Goal: Transaction & Acquisition: Purchase product/service

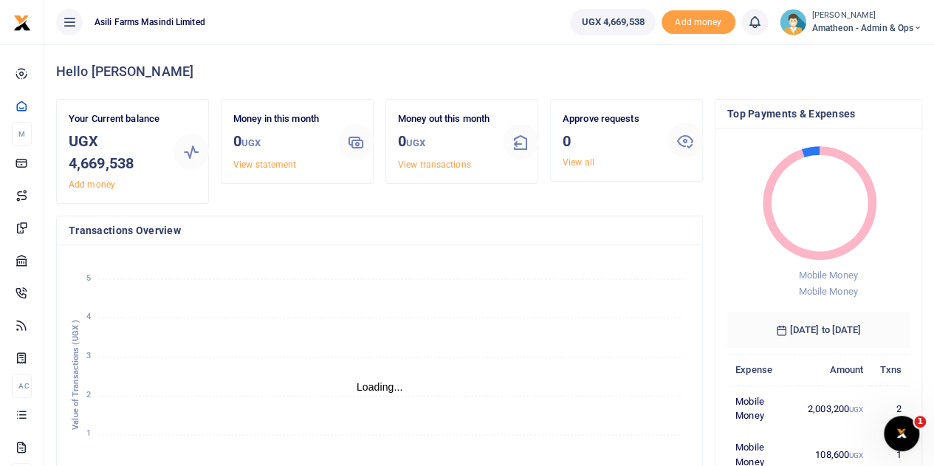
scroll to position [12, 12]
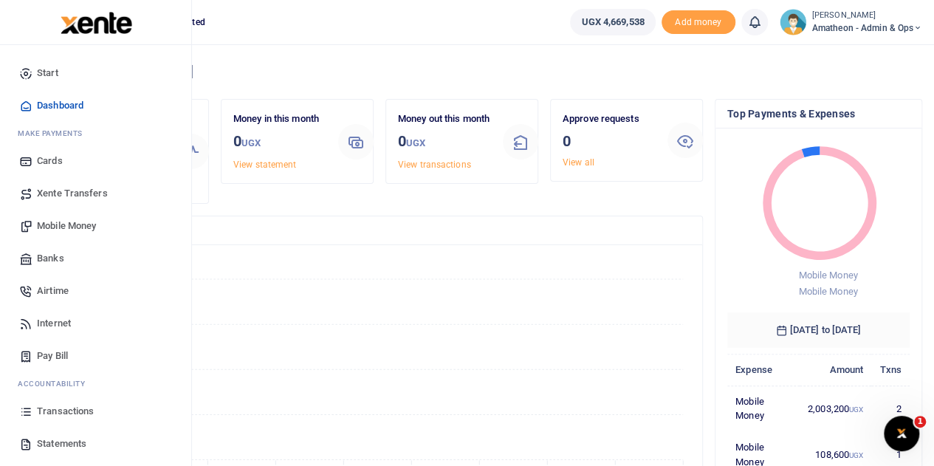
click at [50, 225] on span "Mobile Money" at bounding box center [66, 225] width 59 height 15
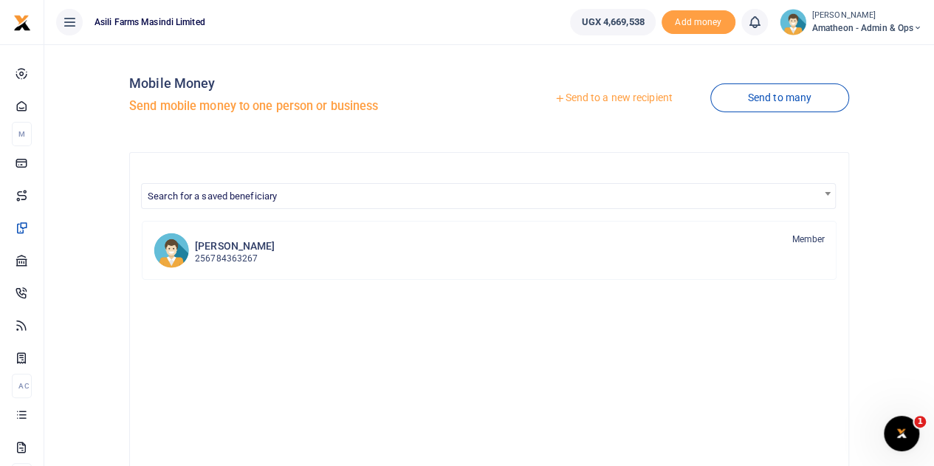
click at [614, 100] on link "Send to a new recipient" at bounding box center [613, 98] width 193 height 27
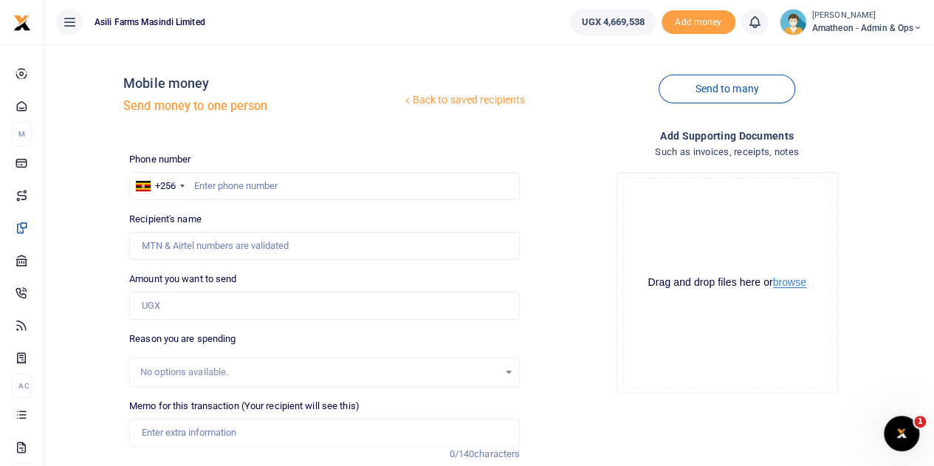
click at [785, 281] on button "browse" at bounding box center [789, 282] width 33 height 11
click at [263, 187] on input "text" at bounding box center [324, 186] width 390 height 28
type input "776038466"
type input "[PERSON_NAME]"
type input "776038466"
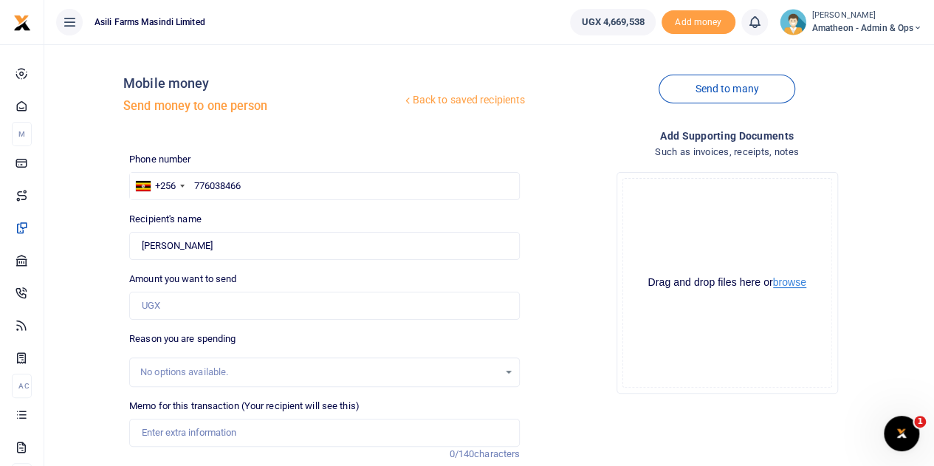
click at [790, 285] on button "browse" at bounding box center [789, 282] width 33 height 11
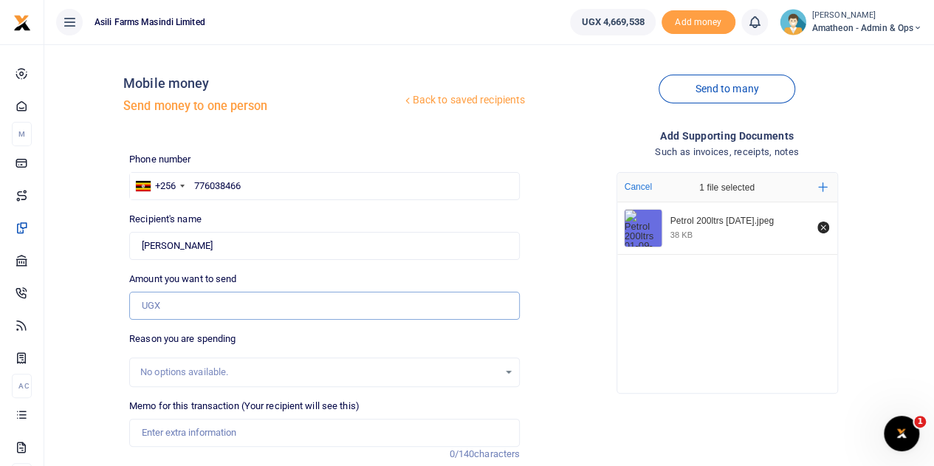
click at [193, 309] on input "Amount you want to send" at bounding box center [324, 306] width 390 height 28
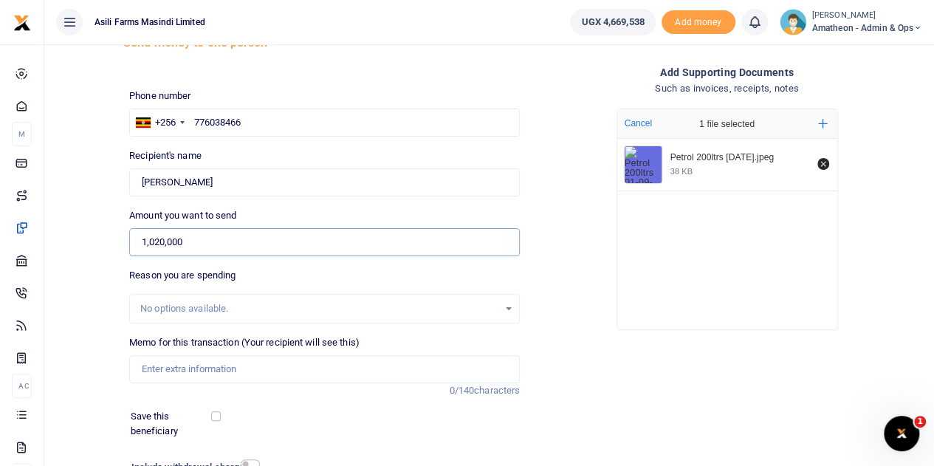
scroll to position [186, 0]
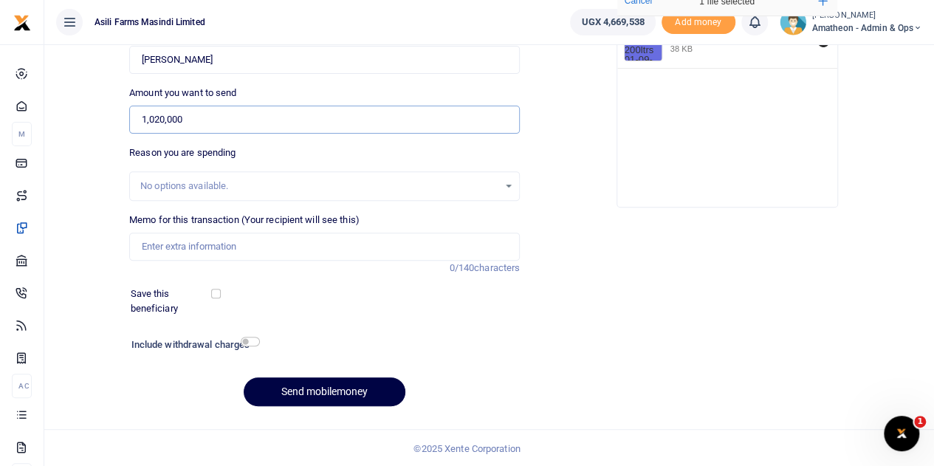
type input "1,020,000"
click at [173, 247] on input "Memo for this transaction (Your recipient will see this)" at bounding box center [324, 246] width 390 height 28
type input "Petrol 200L for one week for spraying transportation pumping water for homestea…"
click at [317, 392] on button "Send mobilemoney" at bounding box center [325, 391] width 162 height 29
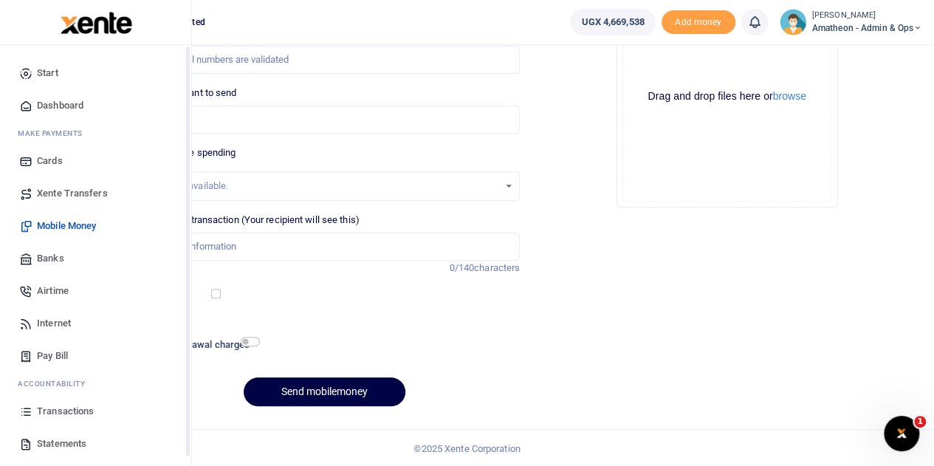
click at [38, 412] on span "Transactions" at bounding box center [65, 411] width 57 height 15
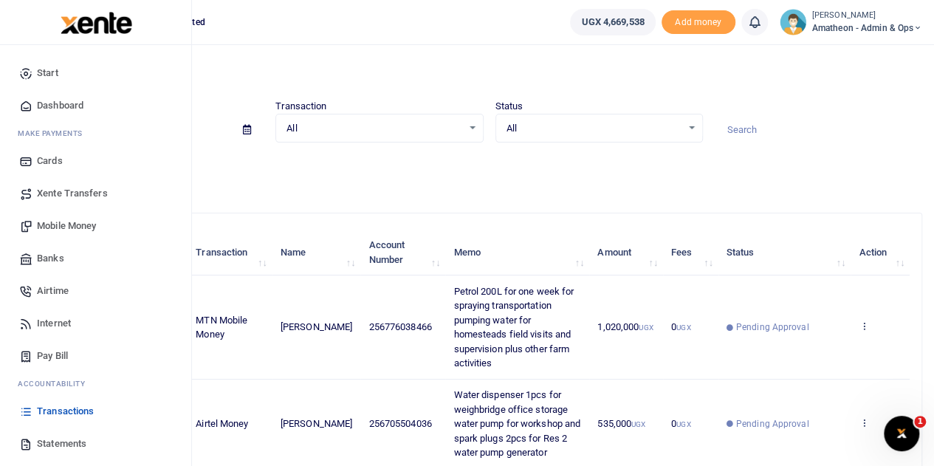
click at [55, 75] on span "Start" at bounding box center [47, 73] width 21 height 15
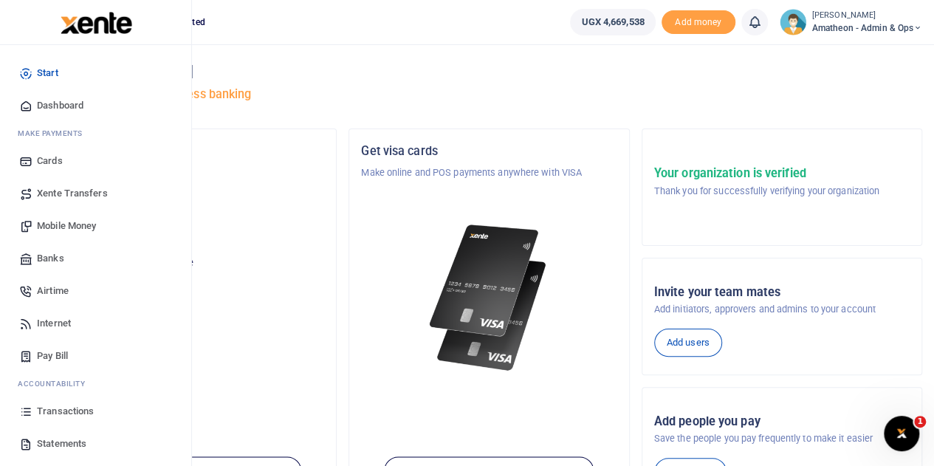
click at [46, 411] on span "Transactions" at bounding box center [65, 411] width 57 height 15
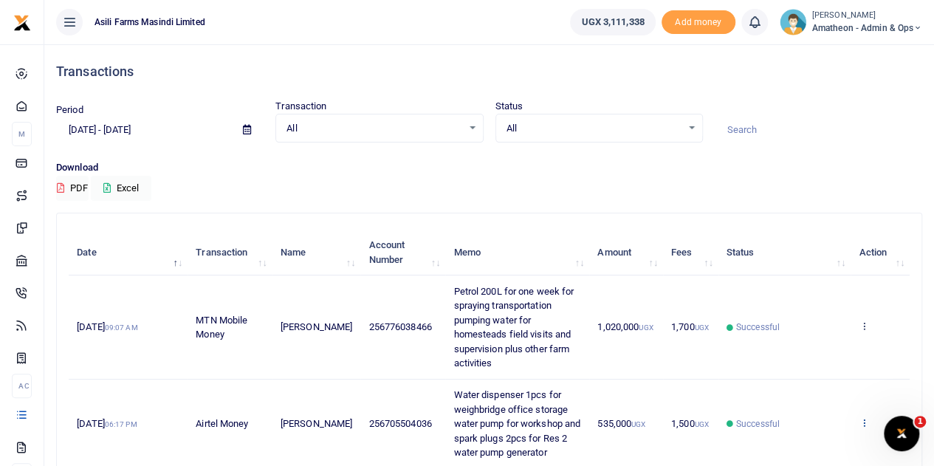
click at [860, 421] on icon at bounding box center [863, 422] width 10 height 10
click at [797, 361] on link "View details" at bounding box center [809, 354] width 117 height 21
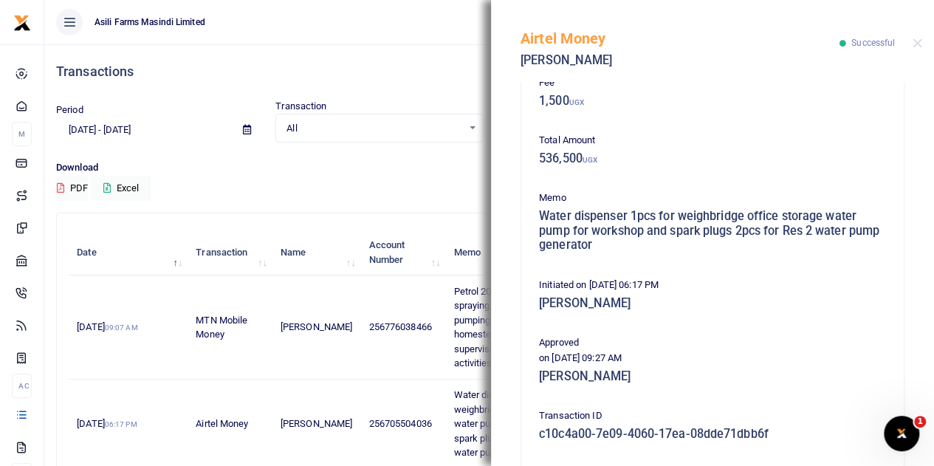
scroll to position [52, 0]
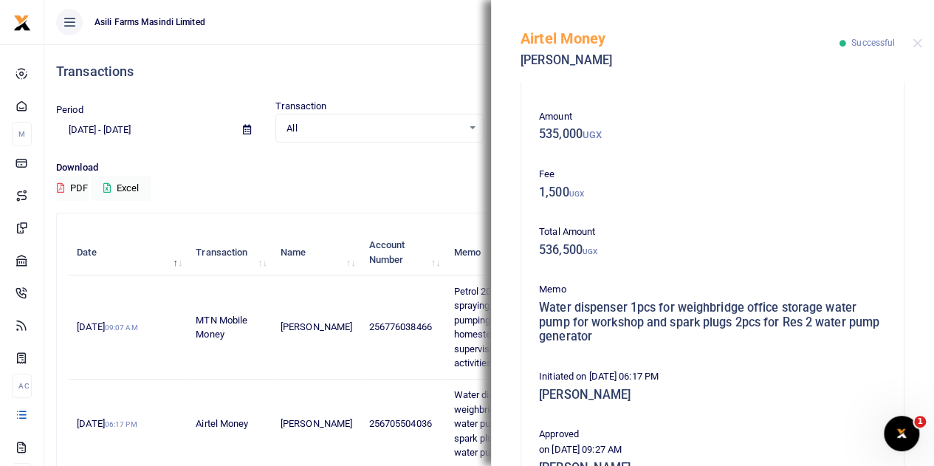
click at [413, 27] on ul "Asili Farms Masindi Limited" at bounding box center [301, 22] width 514 height 44
click at [914, 41] on button "Close" at bounding box center [917, 43] width 10 height 10
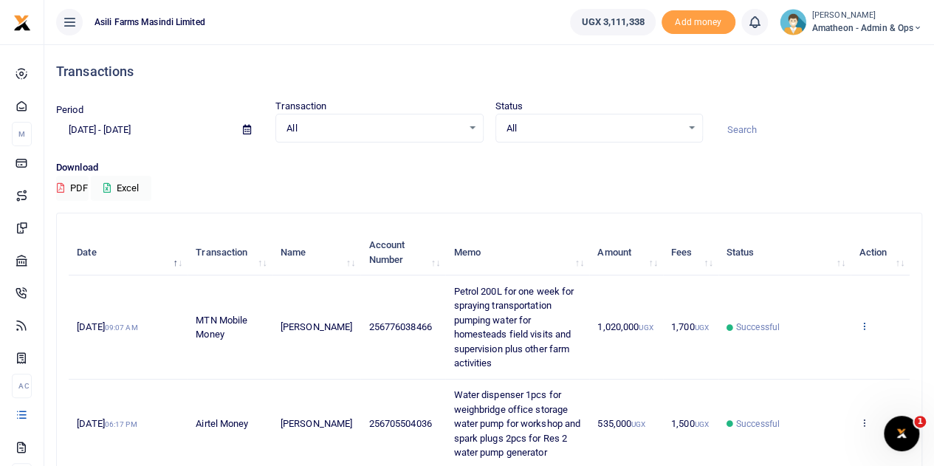
click at [863, 321] on icon at bounding box center [863, 325] width 10 height 10
click at [812, 350] on link "View details" at bounding box center [809, 350] width 117 height 21
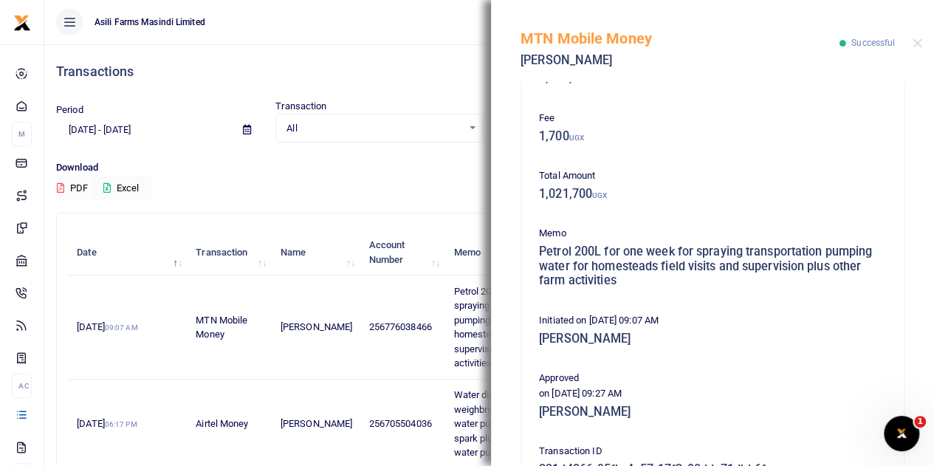
scroll to position [0, 0]
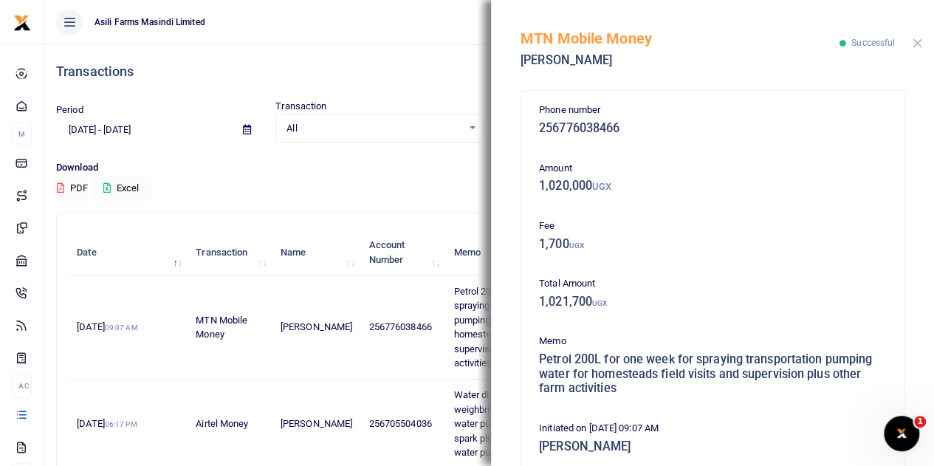
click at [914, 41] on button "Close" at bounding box center [917, 43] width 10 height 10
